Goal: Task Accomplishment & Management: Manage account settings

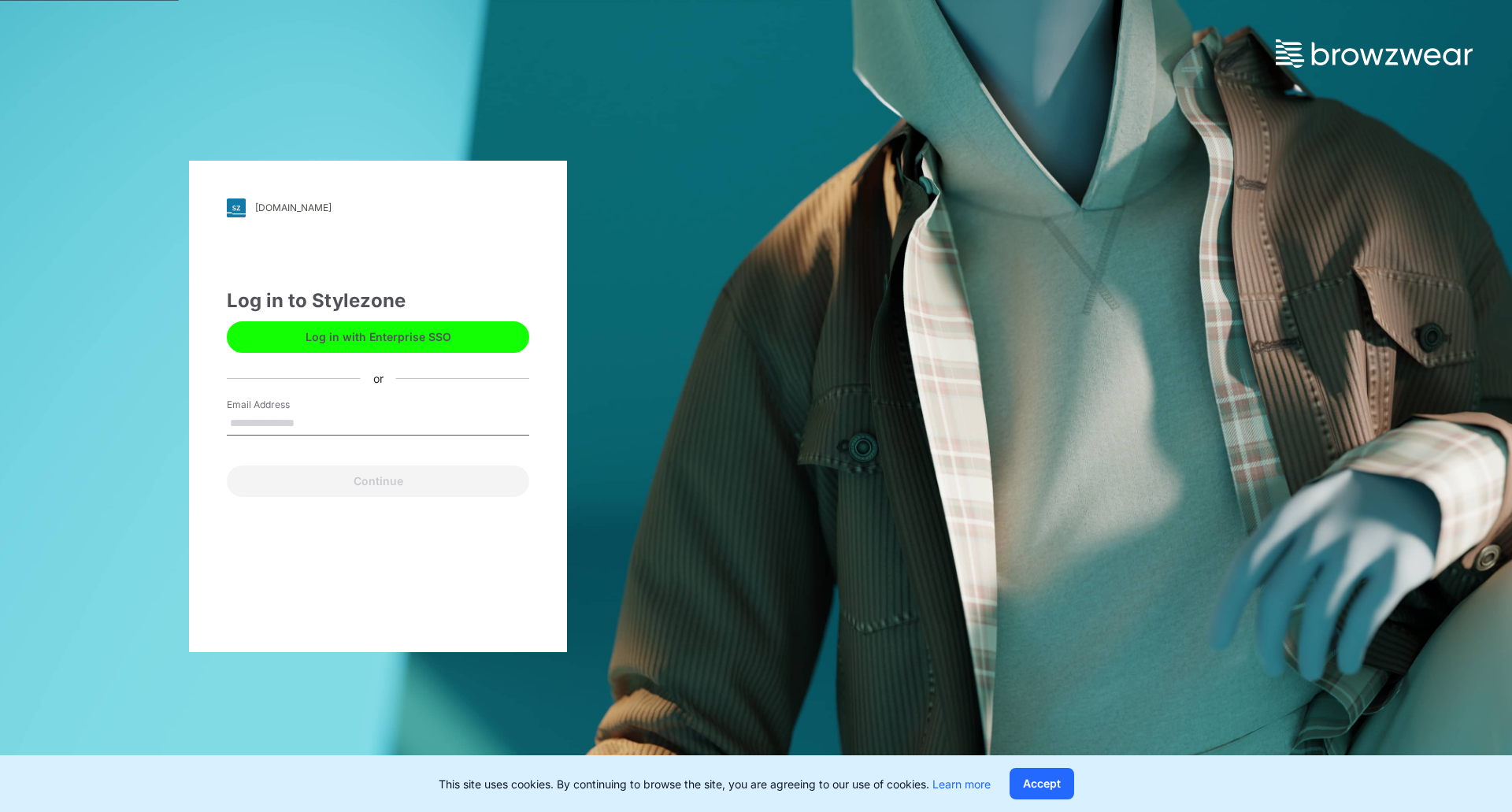
click at [397, 426] on input "Email Address" at bounding box center [378, 424] width 302 height 23
type input "**********"
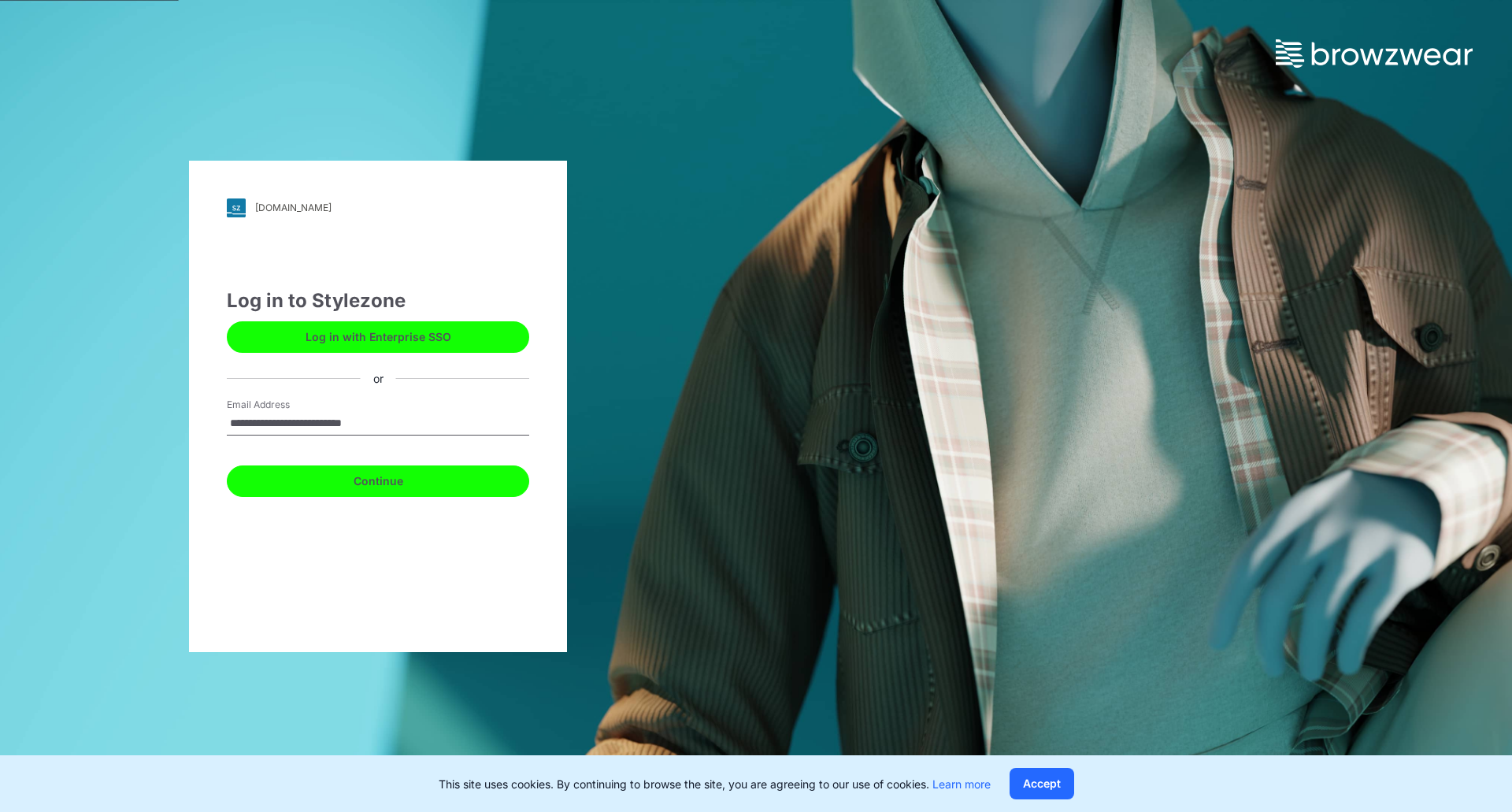
click at [332, 481] on button "Continue" at bounding box center [378, 481] width 302 height 32
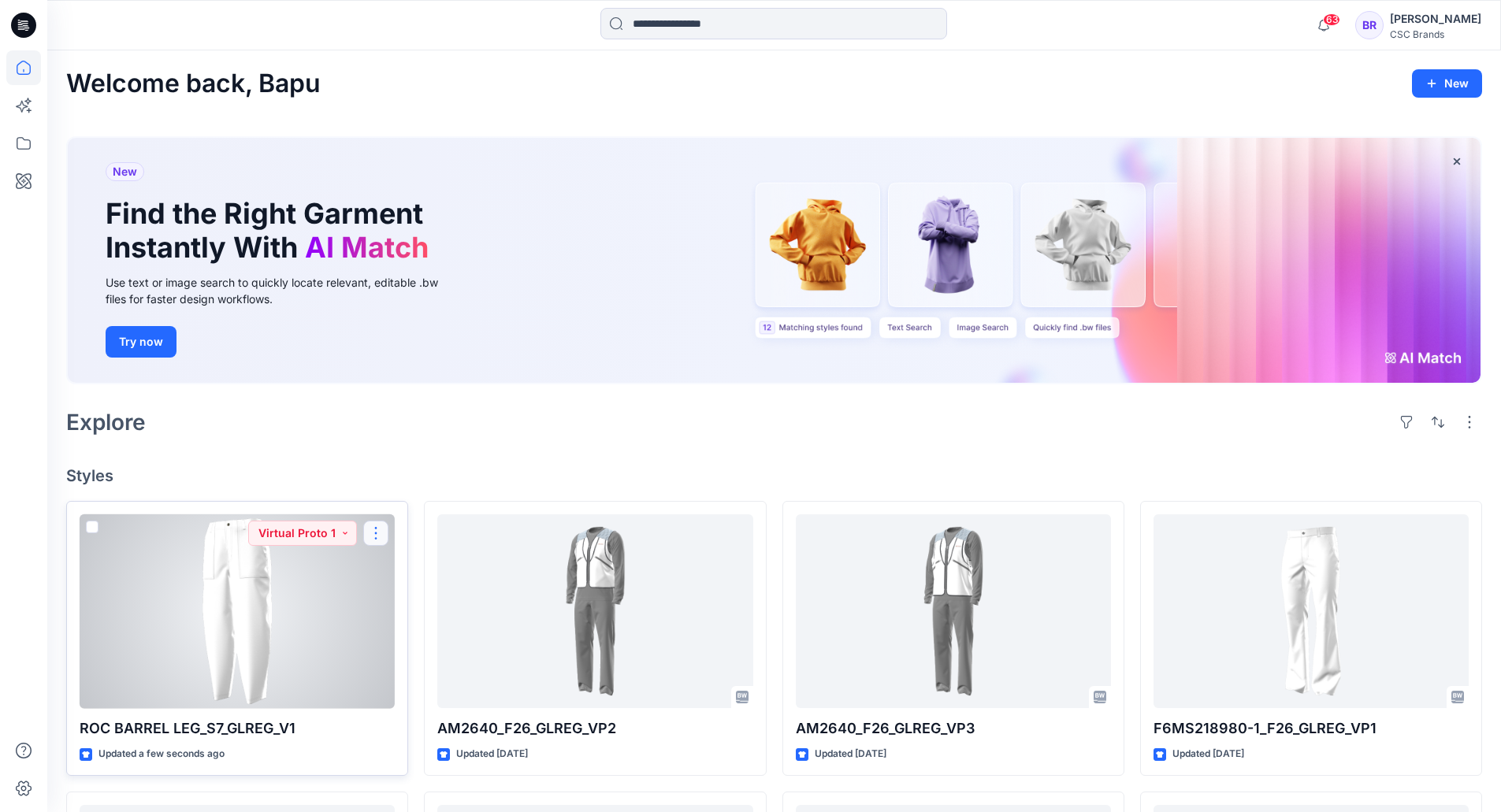
click at [374, 537] on button "button" at bounding box center [376, 533] width 25 height 25
click at [409, 567] on p "Edit" at bounding box center [405, 569] width 19 height 16
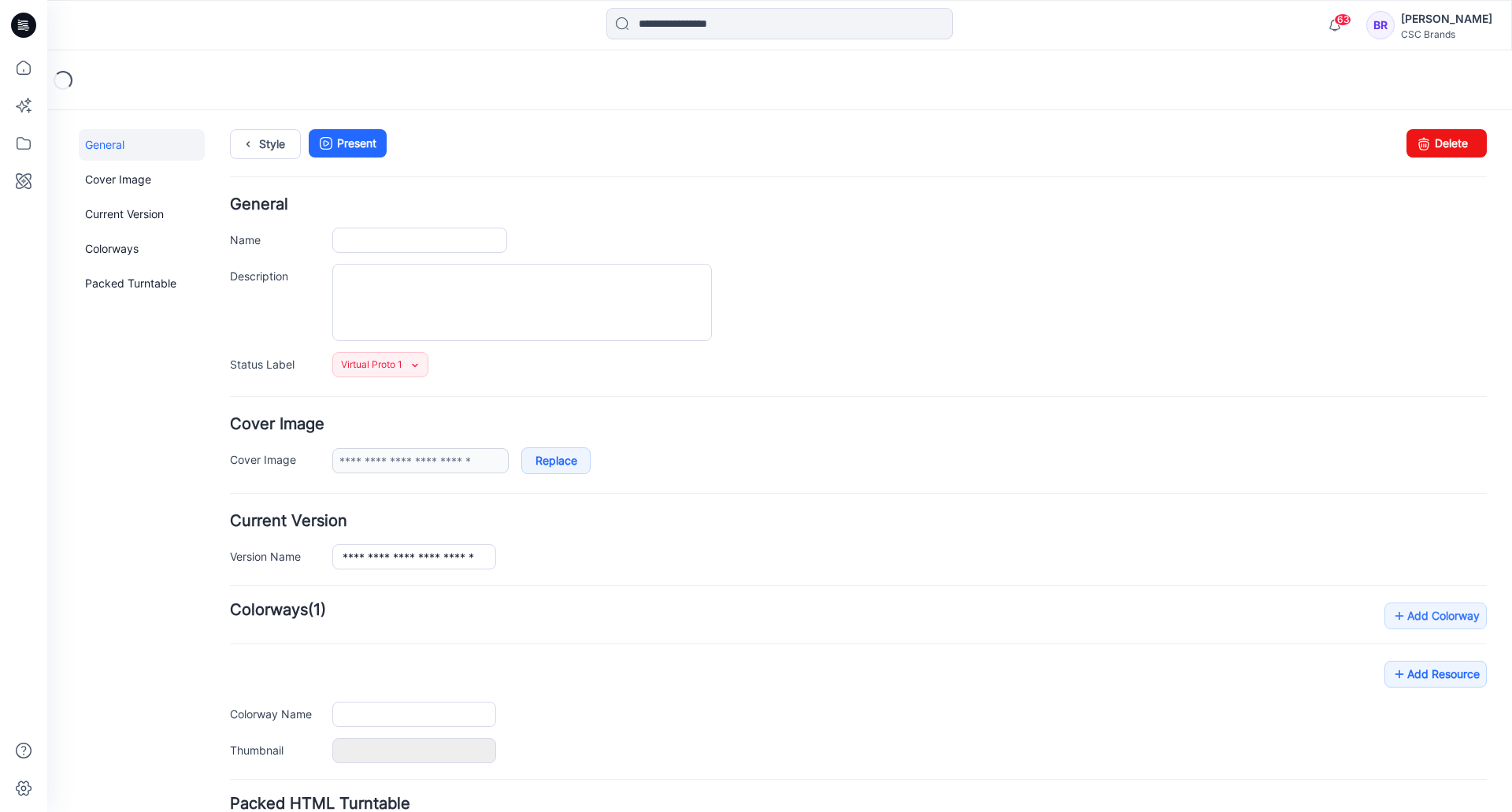
type input "**********"
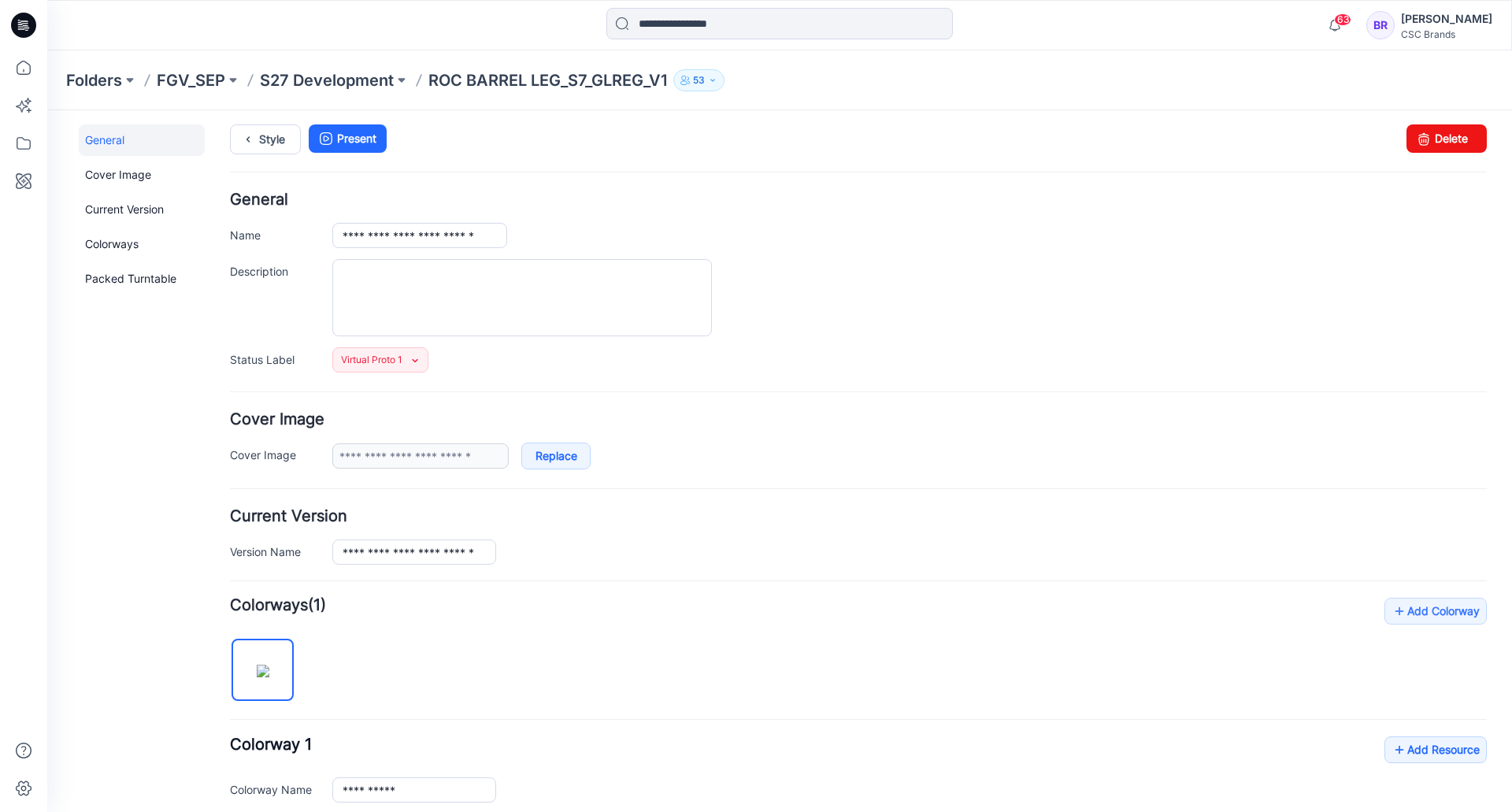
scroll to position [158, 0]
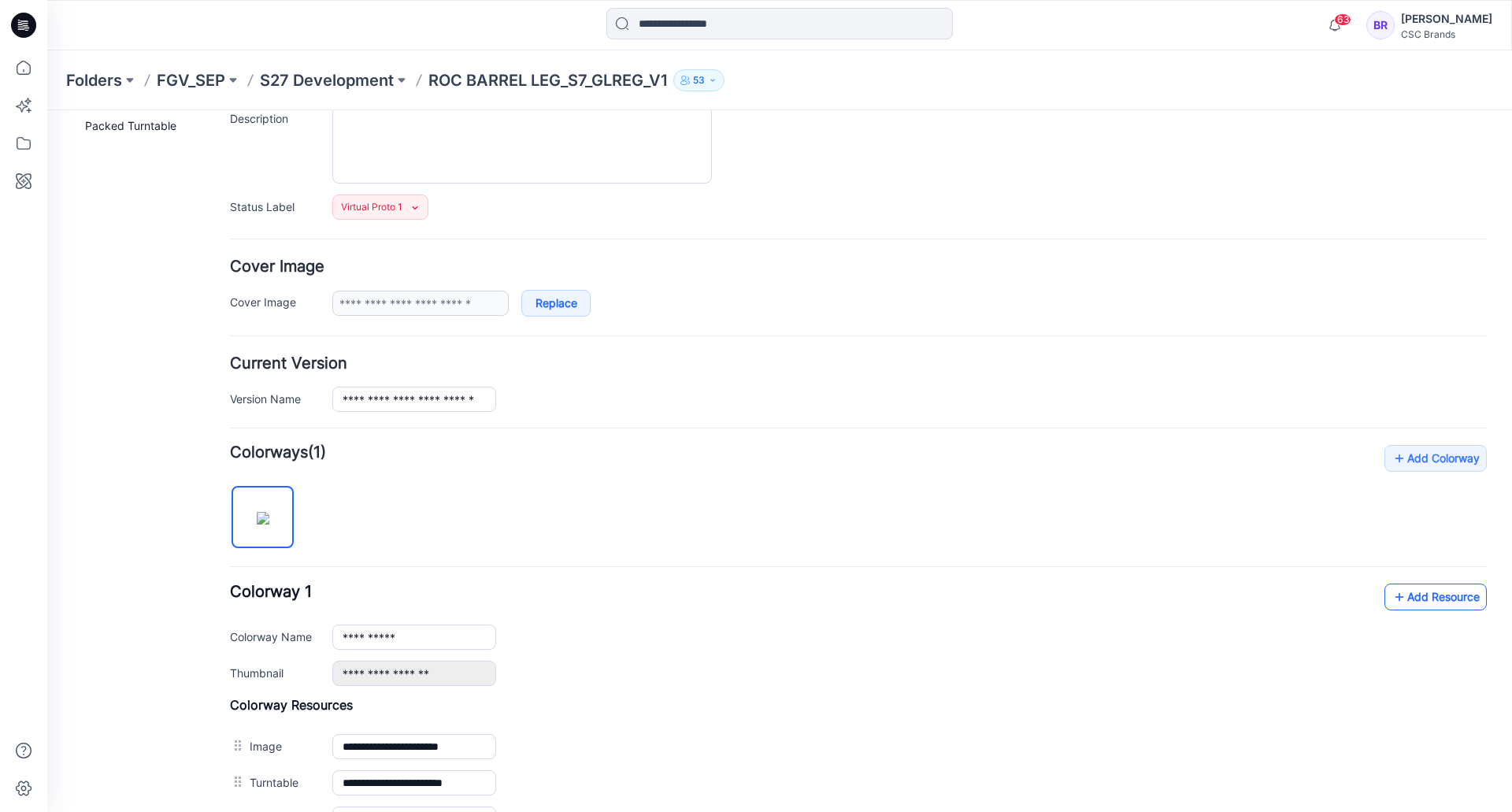
click at [1419, 602] on link "Add Resource" at bounding box center [1436, 597] width 103 height 27
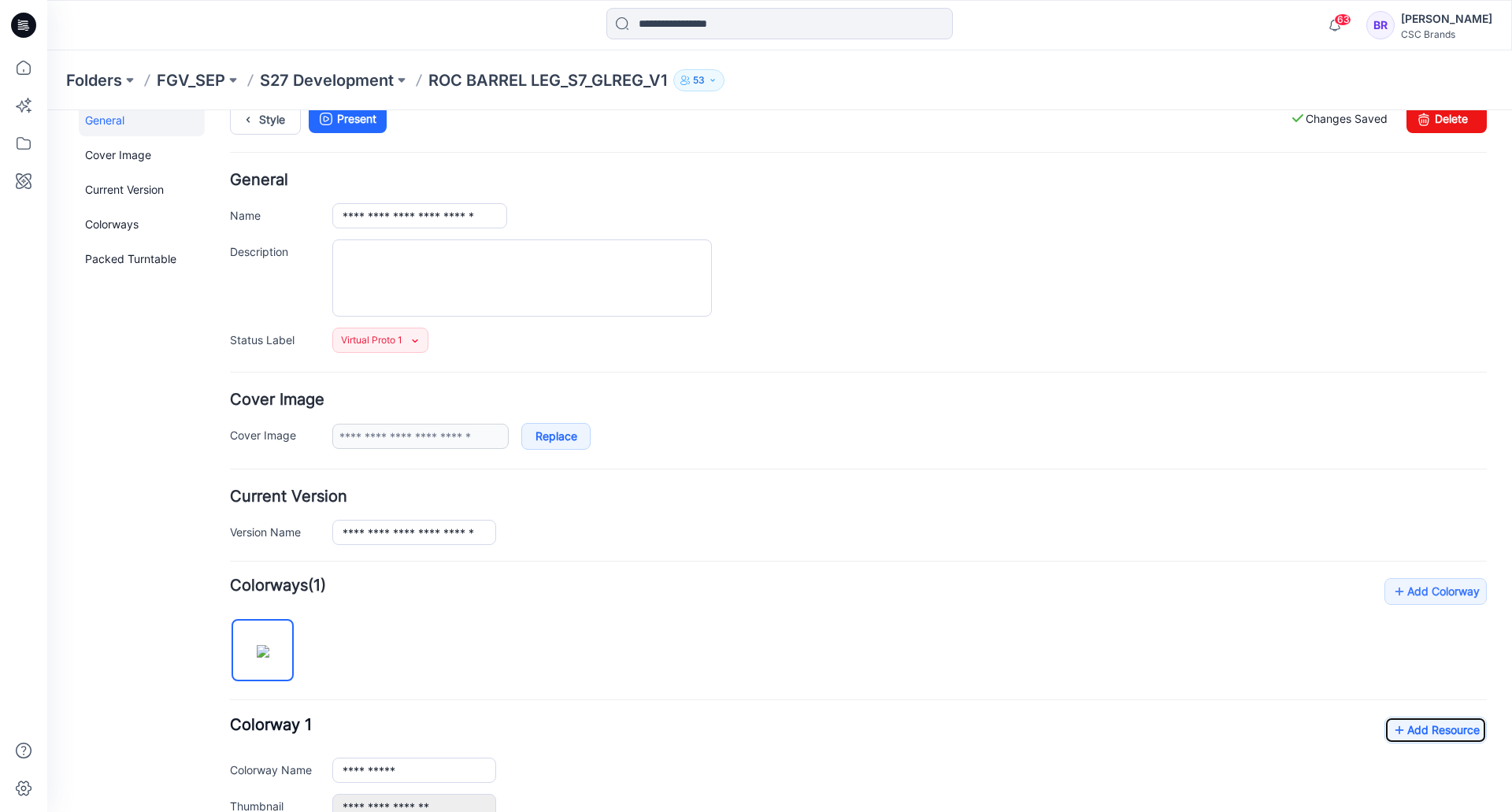
scroll to position [0, 0]
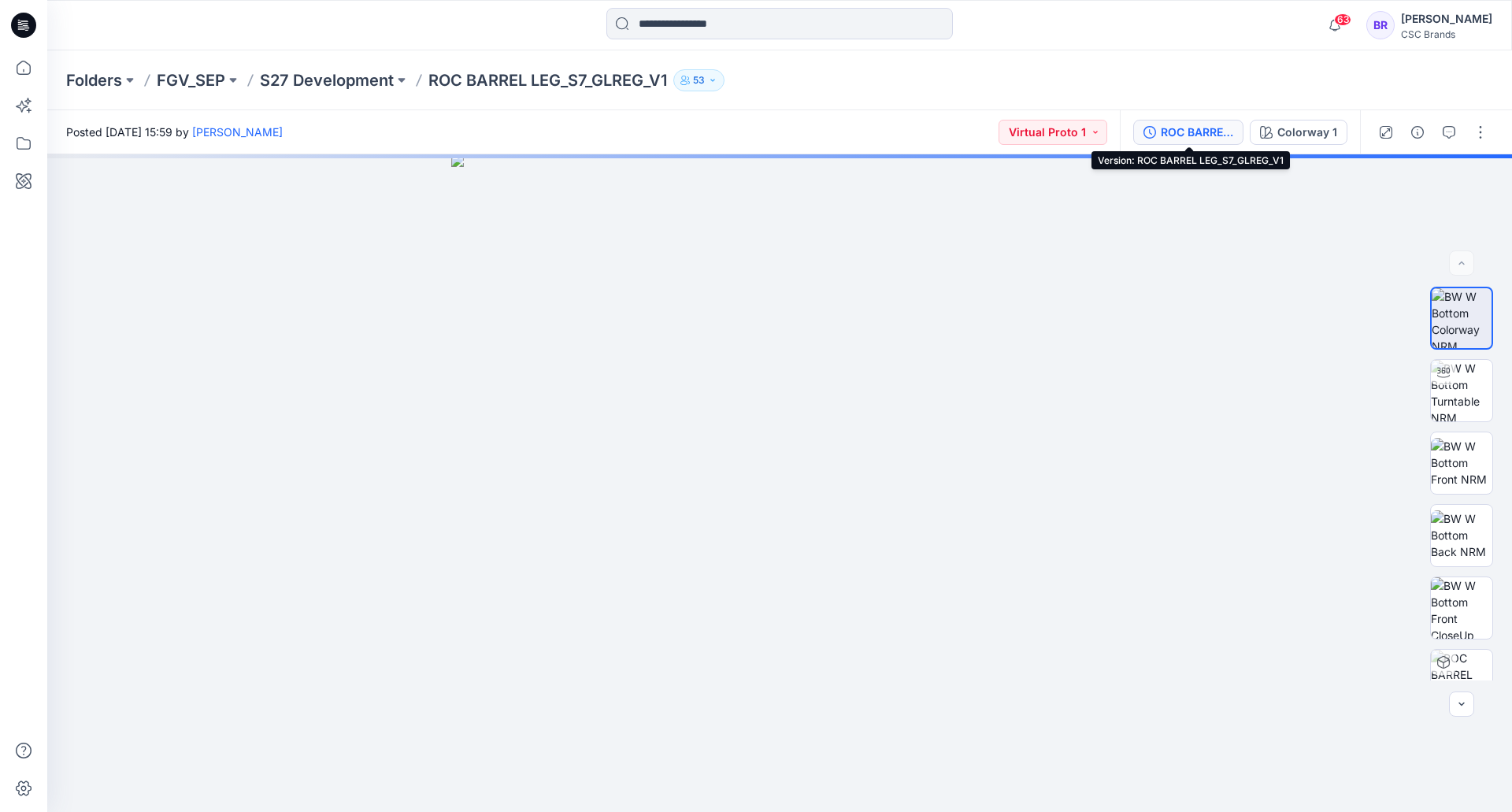
click at [1207, 134] on div "ROC BARREL LEG_S7_GLREG_V1" at bounding box center [1196, 133] width 73 height 17
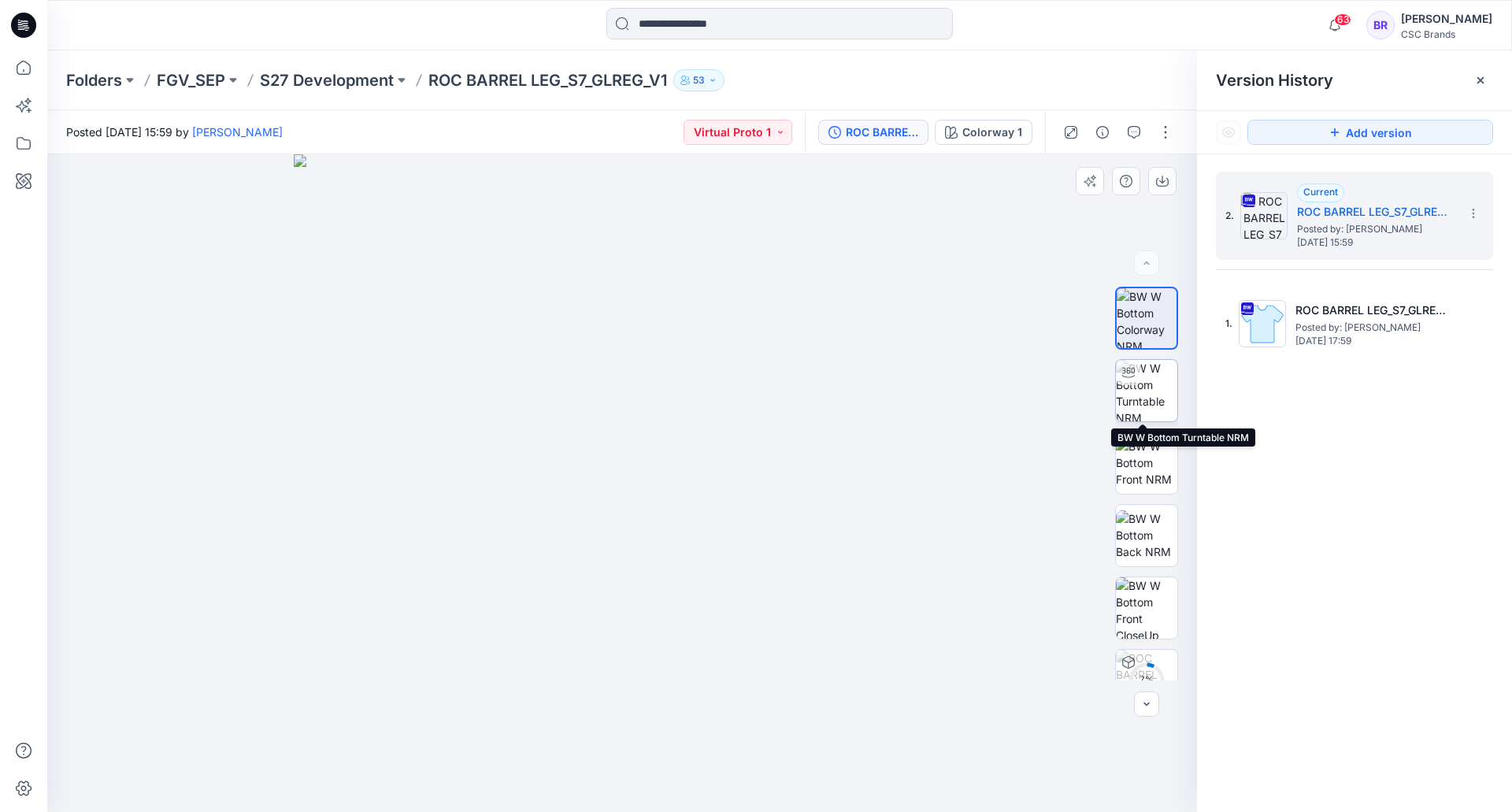
click at [1147, 385] on img at bounding box center [1146, 390] width 61 height 61
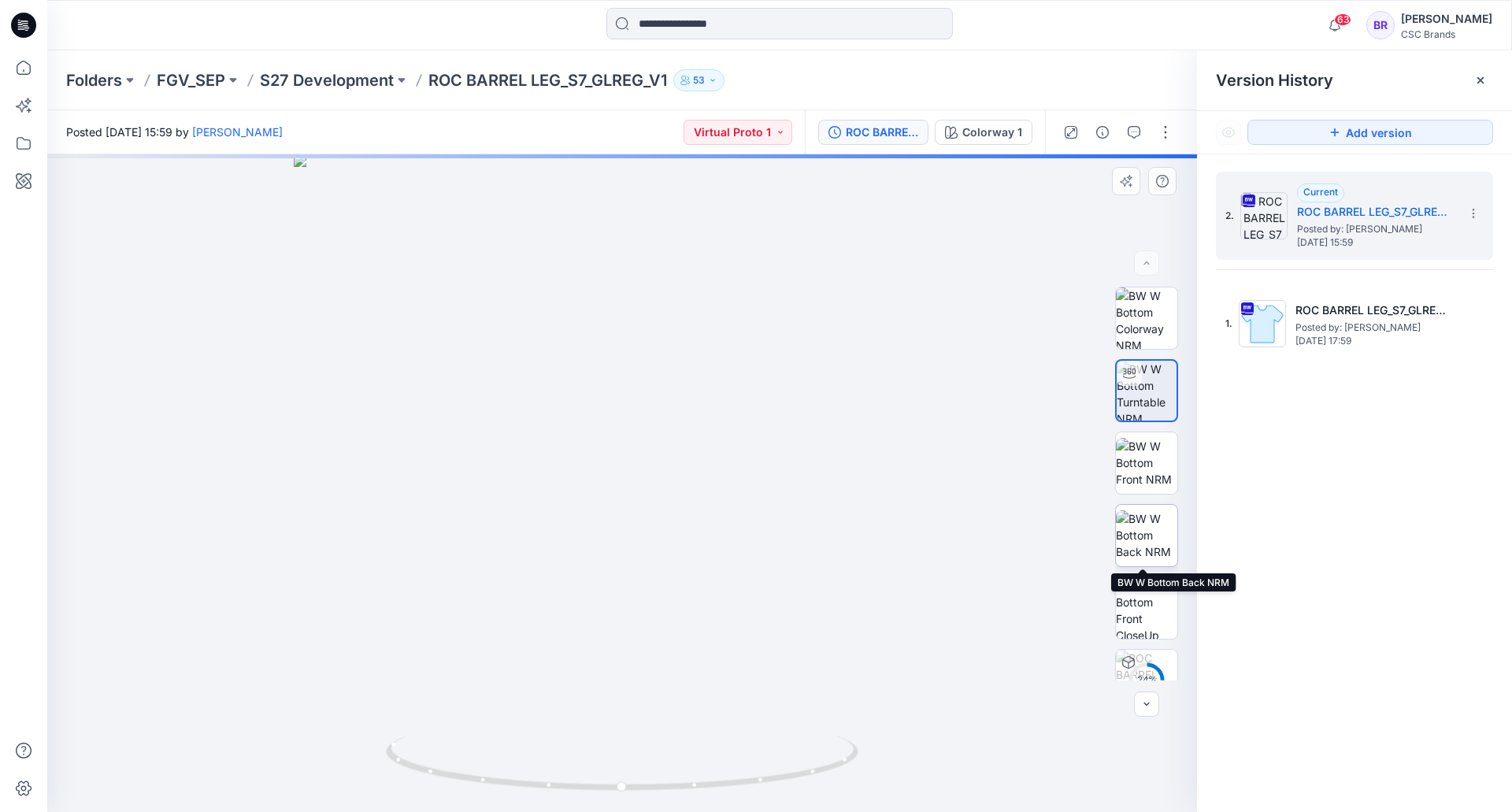
click at [1150, 539] on img at bounding box center [1146, 534] width 61 height 49
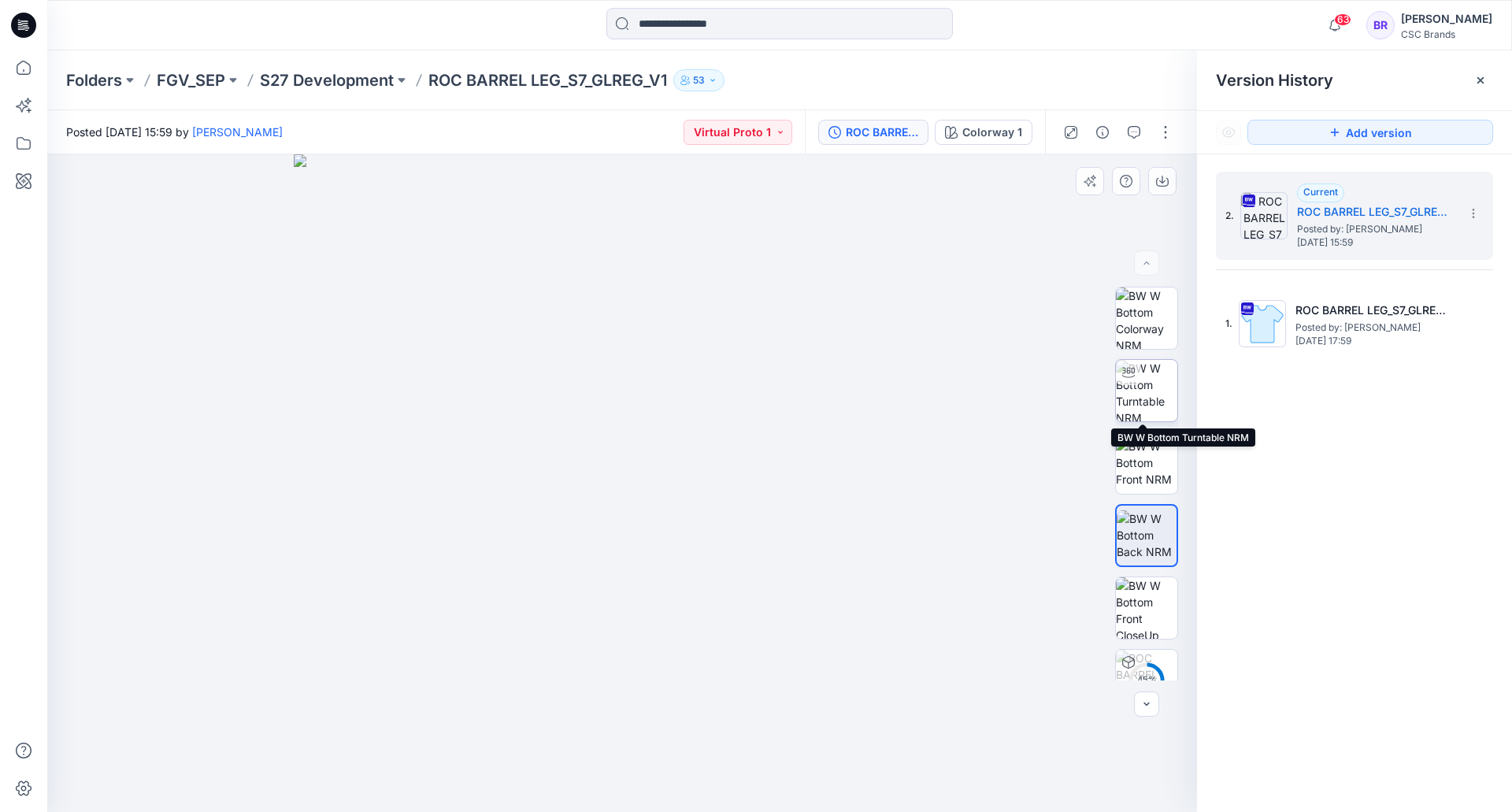
click at [1152, 383] on img at bounding box center [1146, 390] width 61 height 61
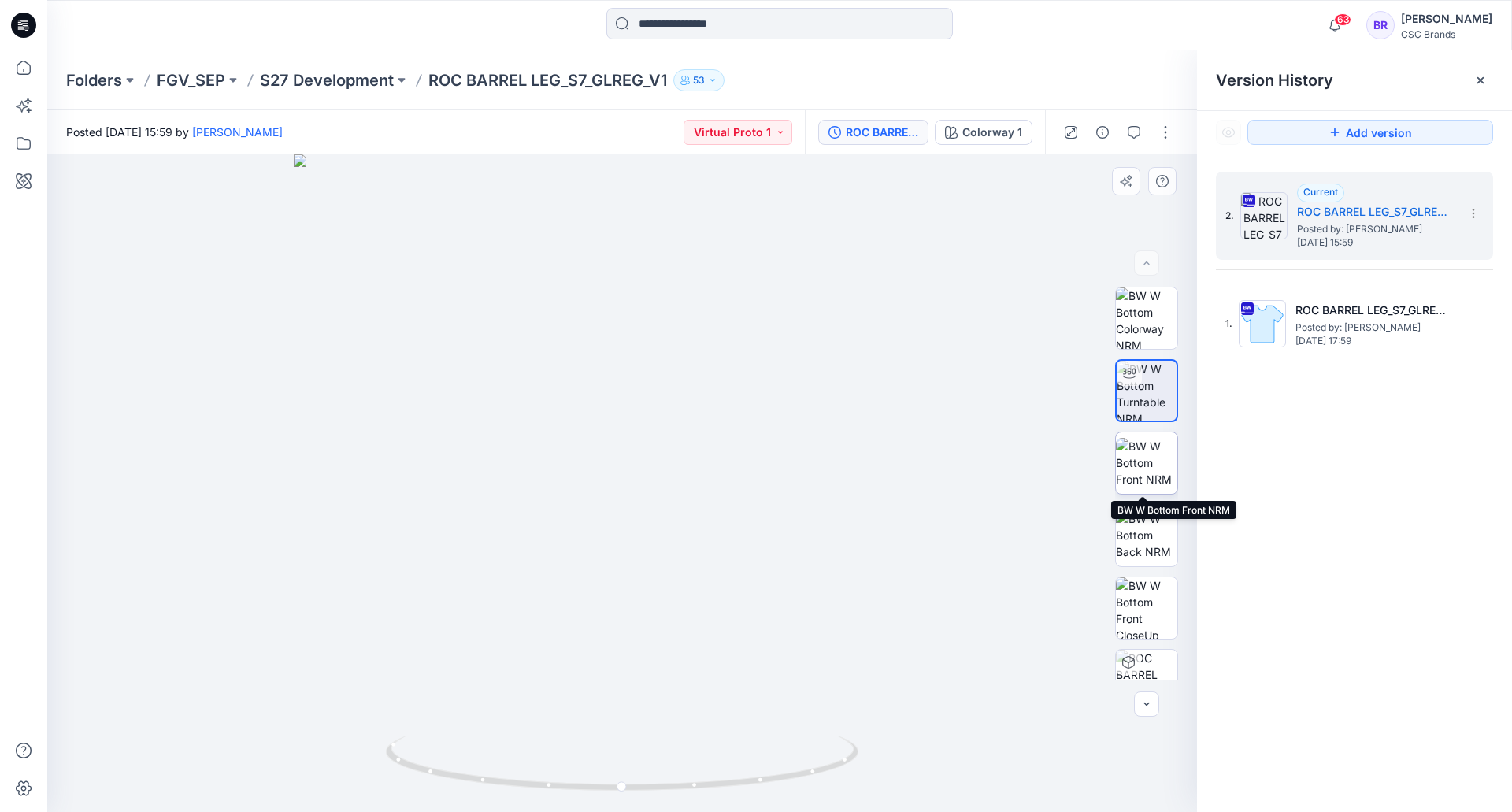
click at [1143, 456] on img at bounding box center [1146, 462] width 61 height 49
click at [750, 453] on img at bounding box center [622, 482] width 657 height 657
